Goal: Transaction & Acquisition: Book appointment/travel/reservation

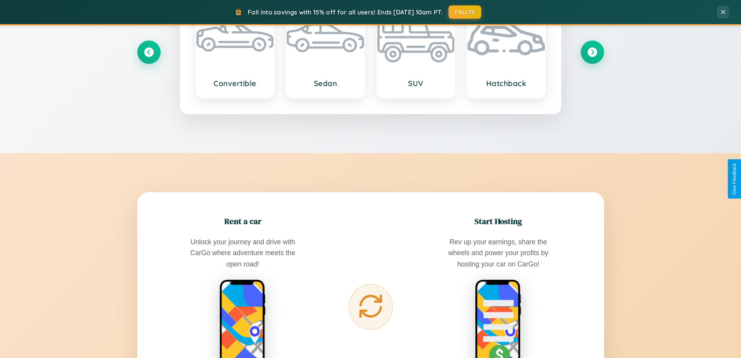
scroll to position [1250, 0]
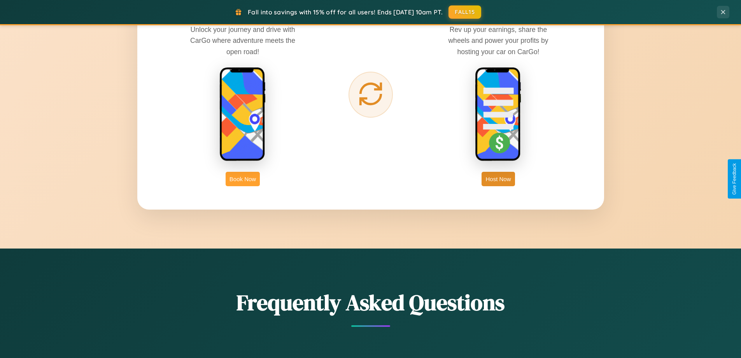
click at [243, 179] on button "Book Now" at bounding box center [243, 179] width 34 height 14
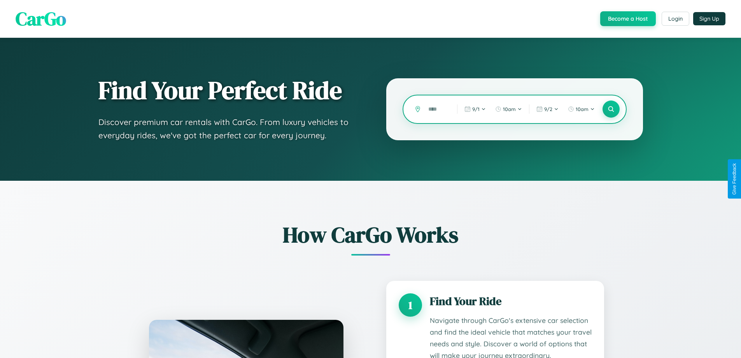
click at [437, 109] on input "text" at bounding box center [436, 109] width 25 height 14
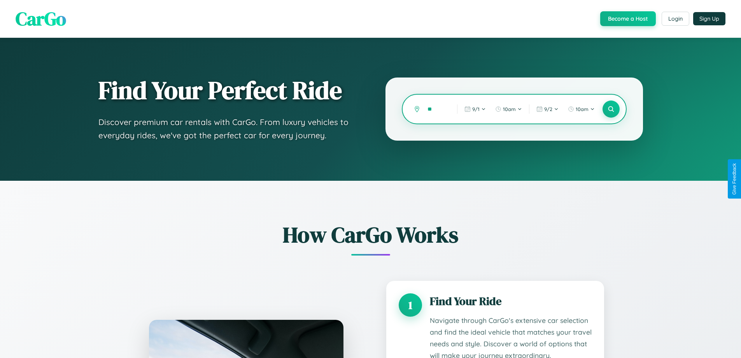
type input "*"
type input "******"
click at [611, 109] on icon at bounding box center [610, 108] width 7 height 7
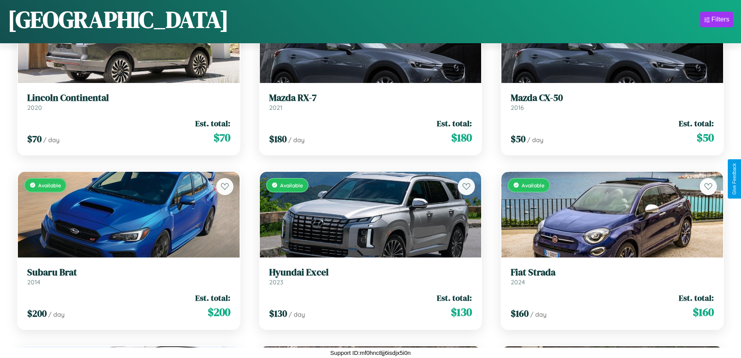
scroll to position [3593, 0]
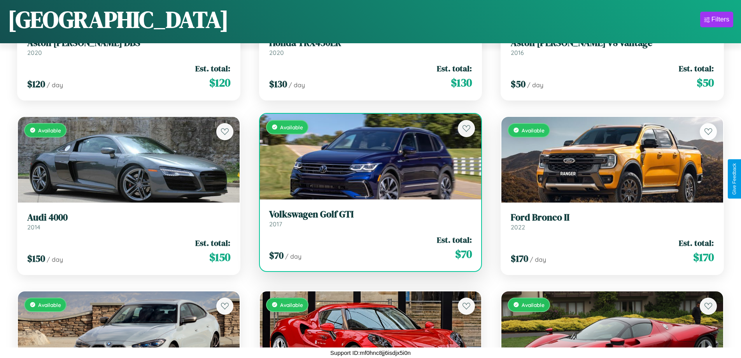
click at [367, 220] on link "Volkswagen Golf GTI 2017" at bounding box center [370, 218] width 203 height 19
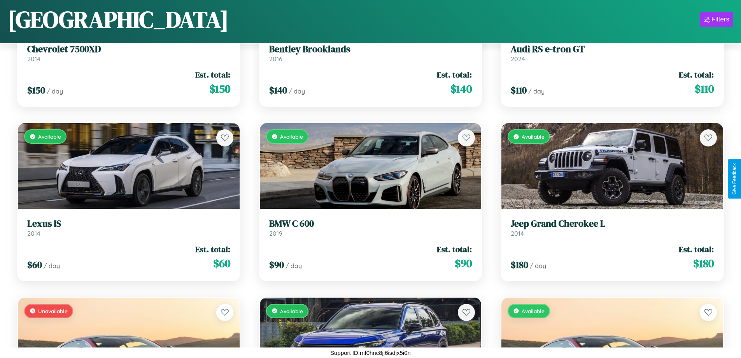
scroll to position [1503, 0]
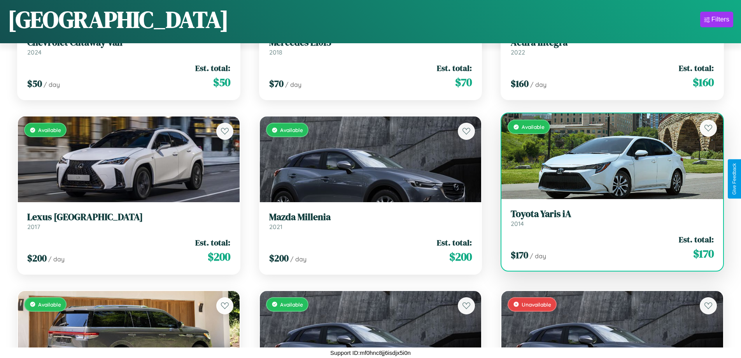
click at [607, 156] on div "Available" at bounding box center [612, 156] width 222 height 86
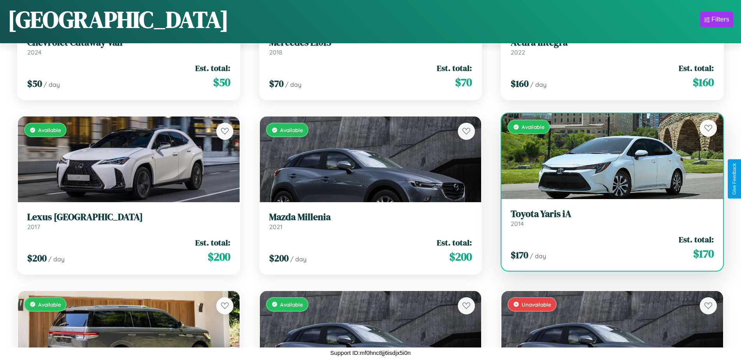
click at [607, 156] on div "Available" at bounding box center [612, 156] width 222 height 86
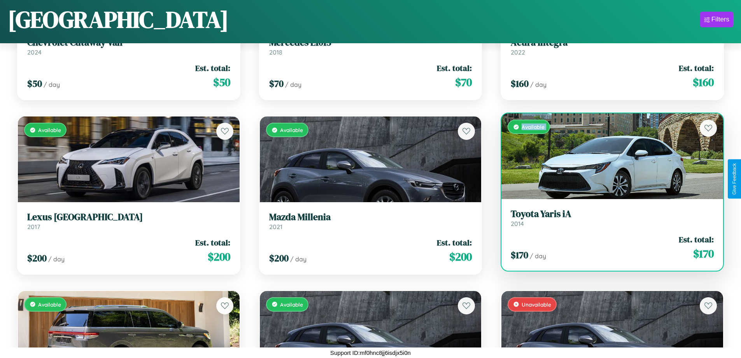
click at [607, 156] on div "Available" at bounding box center [612, 156] width 222 height 86
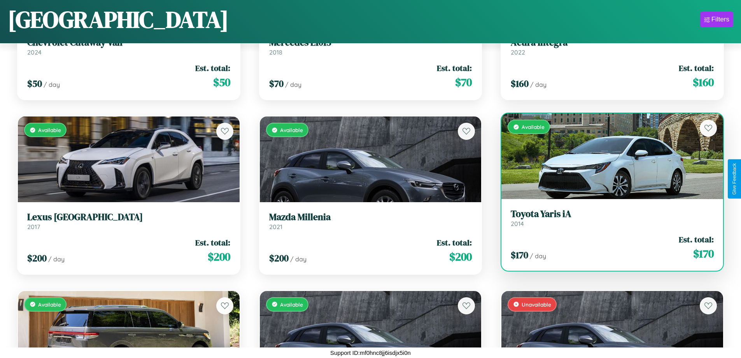
click at [607, 156] on div "Available" at bounding box center [612, 156] width 222 height 86
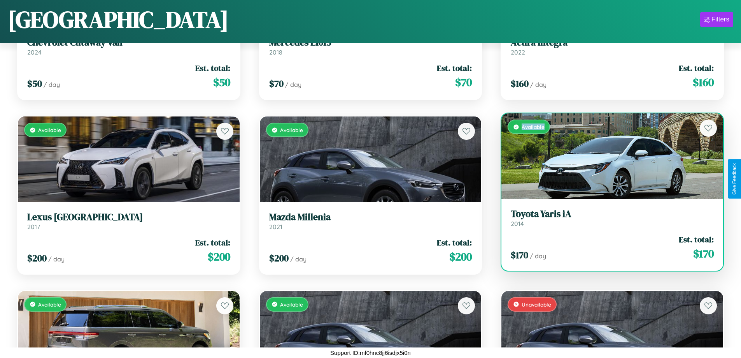
click at [607, 156] on div "Available" at bounding box center [612, 156] width 222 height 86
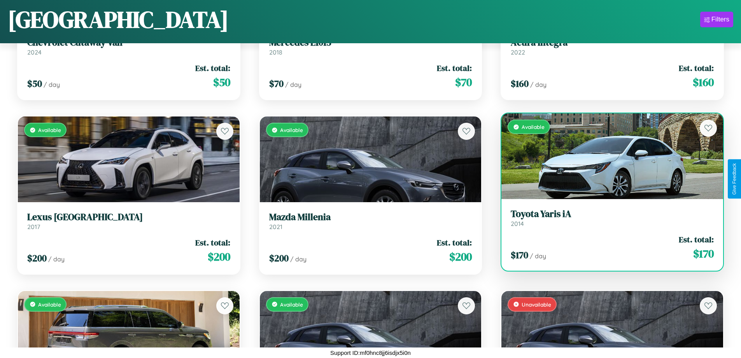
click at [607, 217] on h3 "Toyota Yaris iA" at bounding box center [612, 213] width 203 height 11
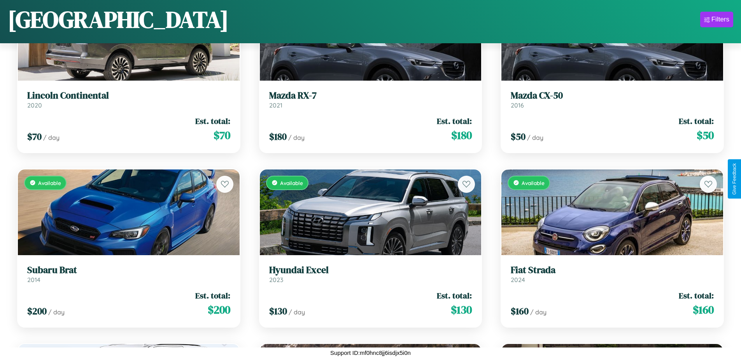
scroll to position [2374, 0]
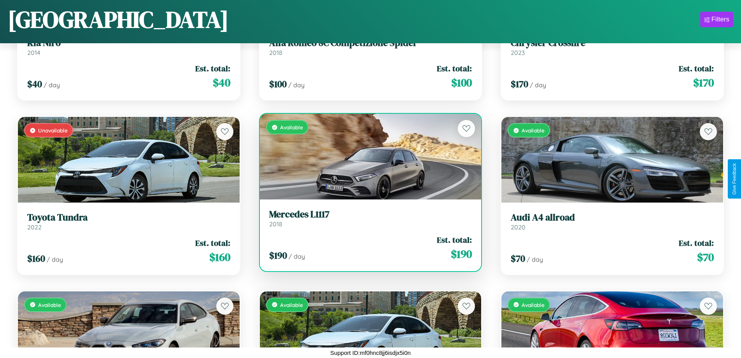
click at [367, 247] on div "$ 190 / day Est. total: $ 190" at bounding box center [370, 248] width 203 height 28
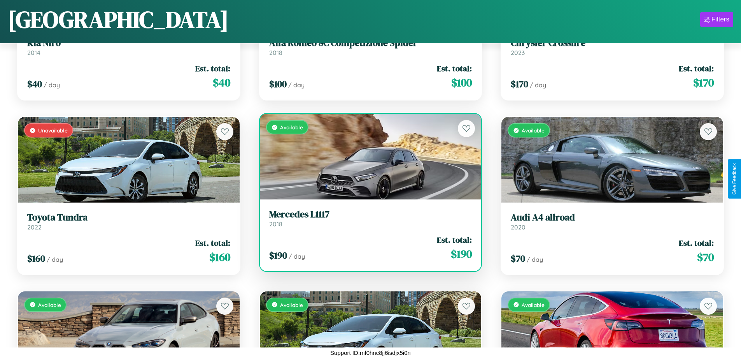
click at [367, 247] on div "$ 190 / day Est. total: $ 190" at bounding box center [370, 248] width 203 height 28
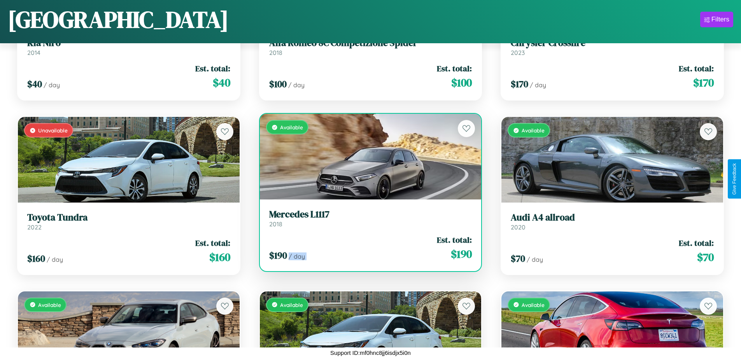
click at [367, 247] on div "$ 190 / day Est. total: $ 190" at bounding box center [370, 248] width 203 height 28
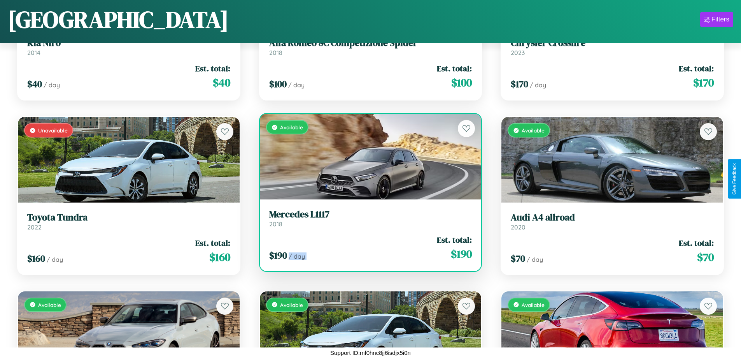
click at [367, 247] on div "$ 190 / day Est. total: $ 190" at bounding box center [370, 248] width 203 height 28
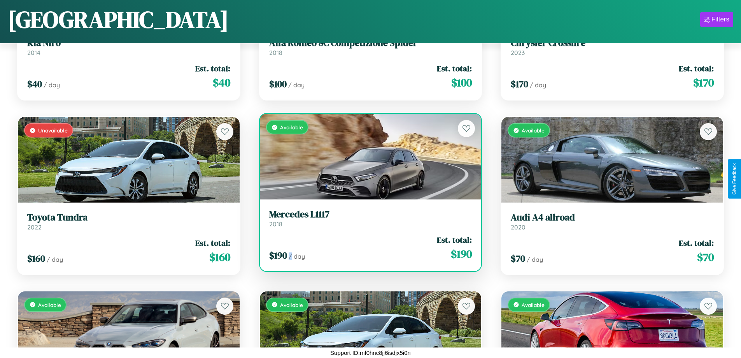
click at [367, 247] on div "$ 190 / day Est. total: $ 190" at bounding box center [370, 248] width 203 height 28
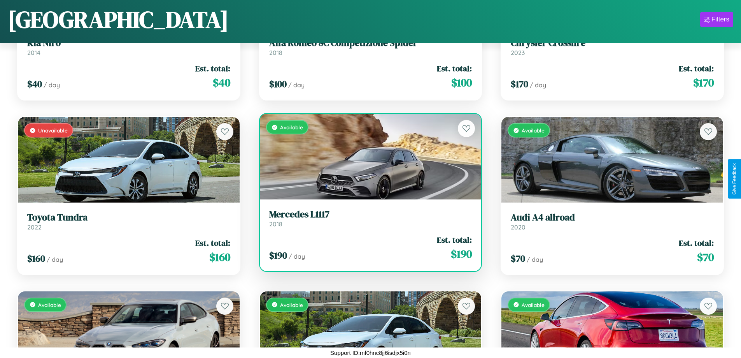
click at [367, 218] on h3 "Mercedes L1117" at bounding box center [370, 214] width 203 height 11
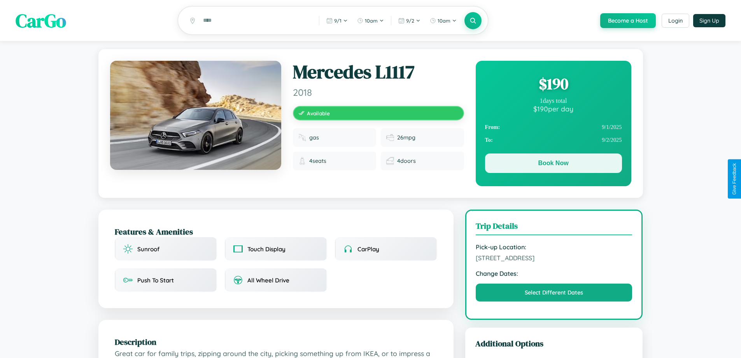
click at [553, 164] on button "Book Now" at bounding box center [553, 162] width 137 height 19
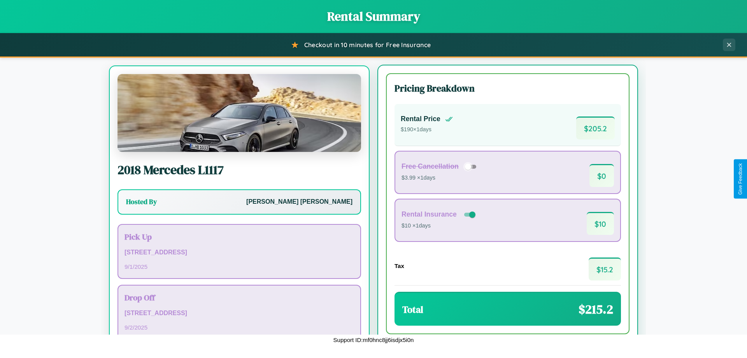
scroll to position [36, 0]
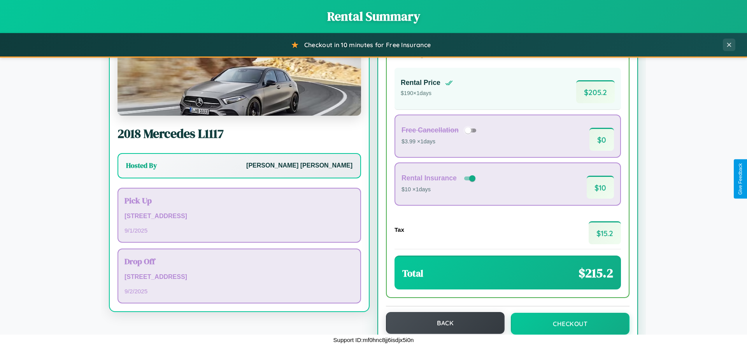
click at [442, 322] on button "Back" at bounding box center [445, 323] width 119 height 22
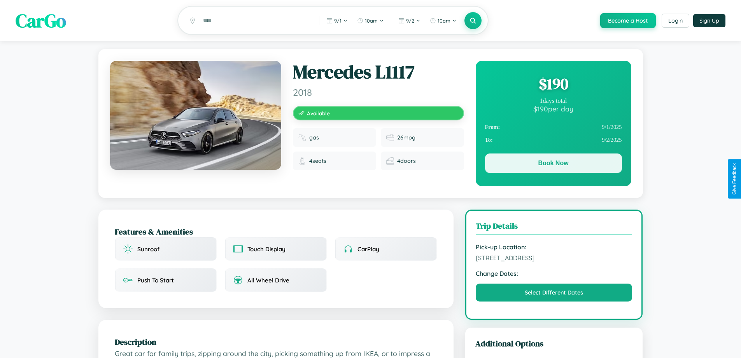
click at [553, 165] on button "Book Now" at bounding box center [553, 162] width 137 height 19
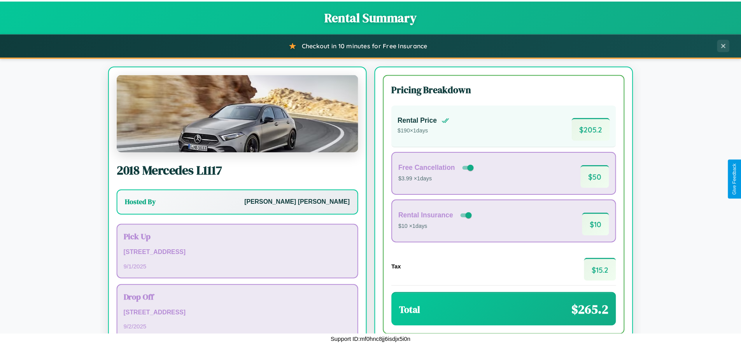
scroll to position [53, 0]
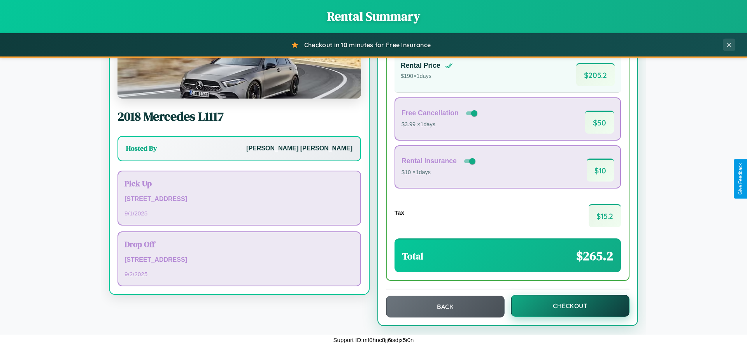
click at [565, 305] on button "Checkout" at bounding box center [570, 305] width 119 height 22
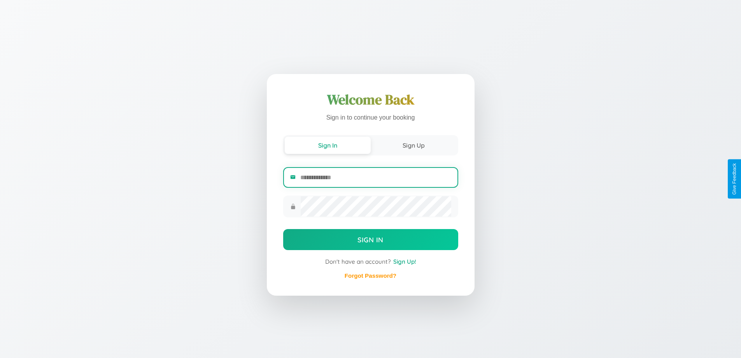
click at [375, 177] on input "email" at bounding box center [375, 177] width 151 height 19
type input "**********"
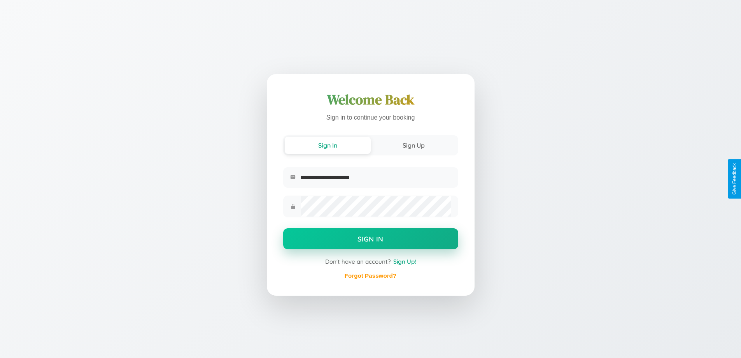
click at [370, 240] on button "Sign In" at bounding box center [370, 238] width 175 height 21
